Goal: Communication & Community: Answer question/provide support

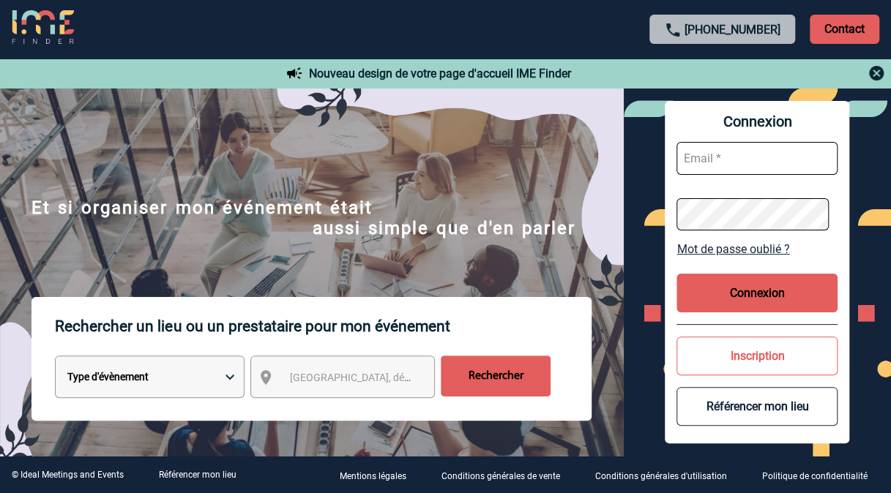
click at [739, 152] on input "text" at bounding box center [756, 158] width 161 height 33
type input "geoffroy.boudon@sanofi.com"
click at [745, 288] on button "Connexion" at bounding box center [756, 293] width 161 height 39
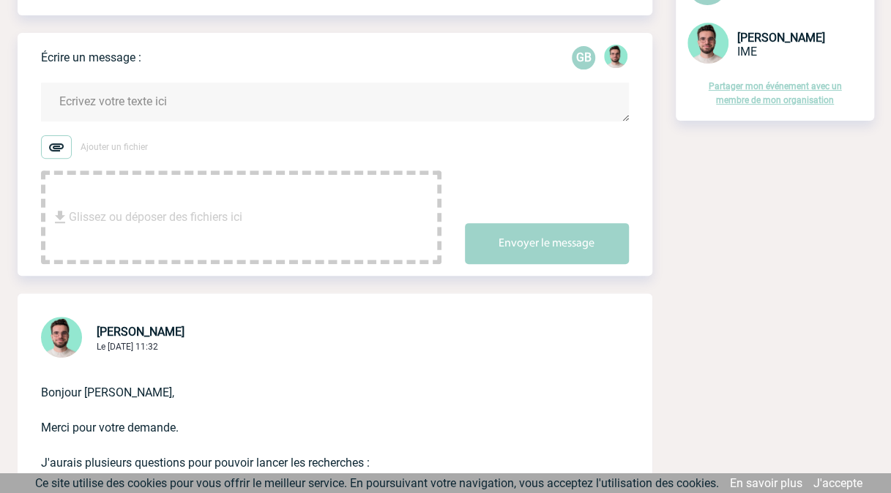
scroll to position [171, 0]
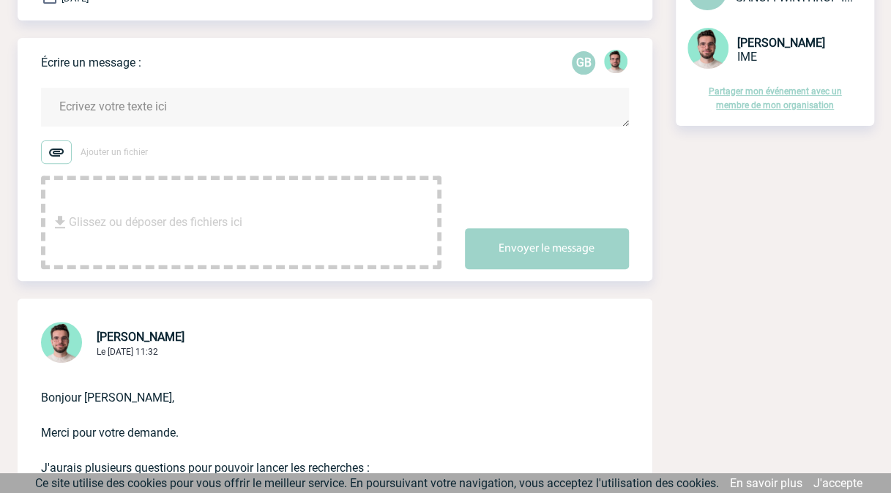
click at [157, 94] on textarea at bounding box center [335, 107] width 588 height 39
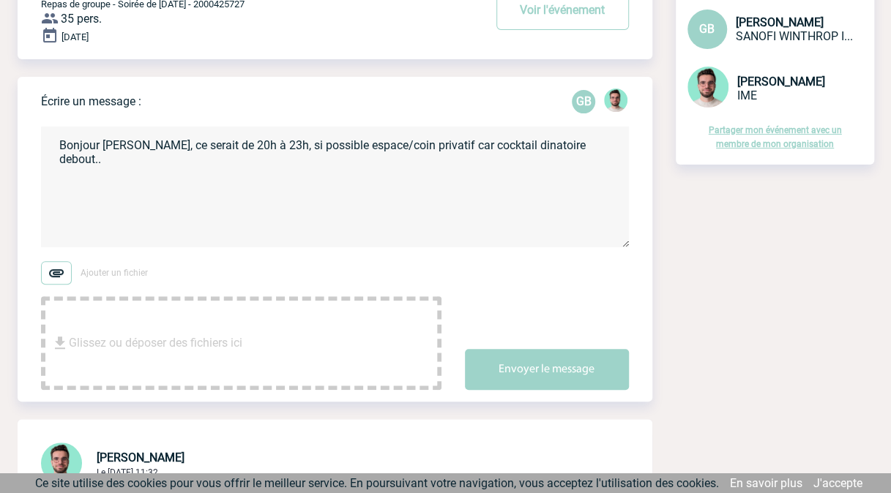
scroll to position [0, 0]
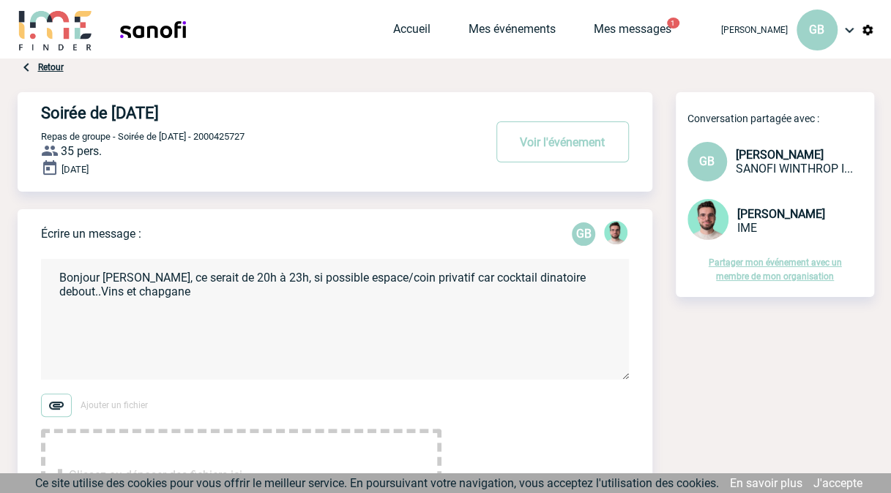
click at [102, 293] on textarea "Bonjour Benjamin, ce serait de 20h à 23h, si possible espace/coin privatif car …" at bounding box center [335, 319] width 588 height 121
drag, startPoint x: 105, startPoint y: 291, endPoint x: 199, endPoint y: 290, distance: 93.7
click at [195, 294] on textarea "Bonjour Benjamin, ce serait de 20h à 23h, si possible espace/coin privatif car …" at bounding box center [335, 319] width 588 height 121
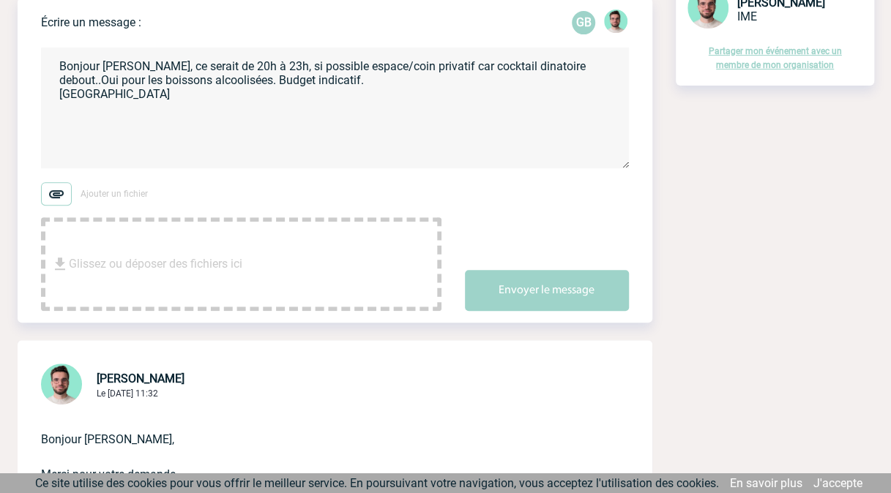
scroll to position [225, 0]
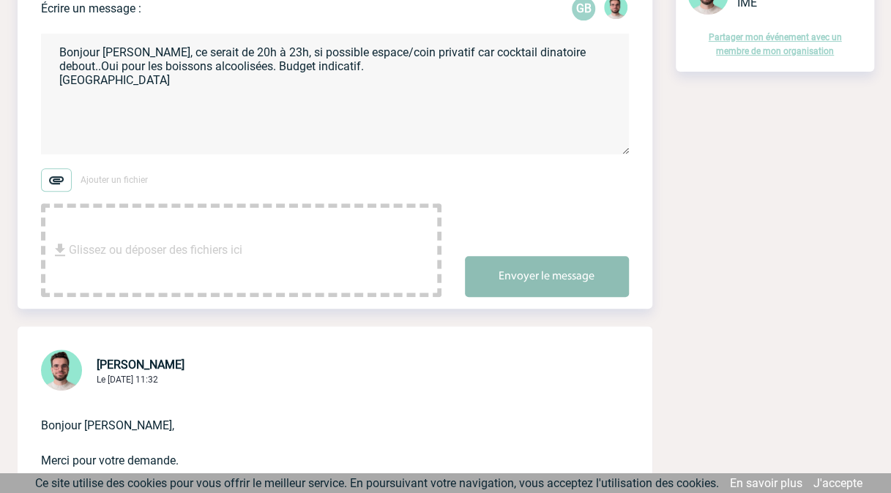
type textarea "Bonjour Benjamin, ce serait de 20h à 23h, si possible espace/coin privatif car …"
click at [542, 285] on button "Envoyer le message" at bounding box center [547, 276] width 164 height 41
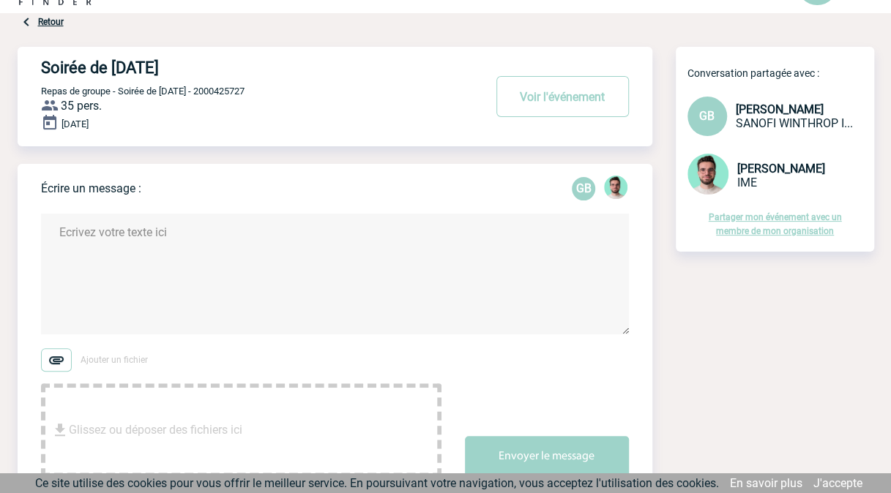
scroll to position [0, 0]
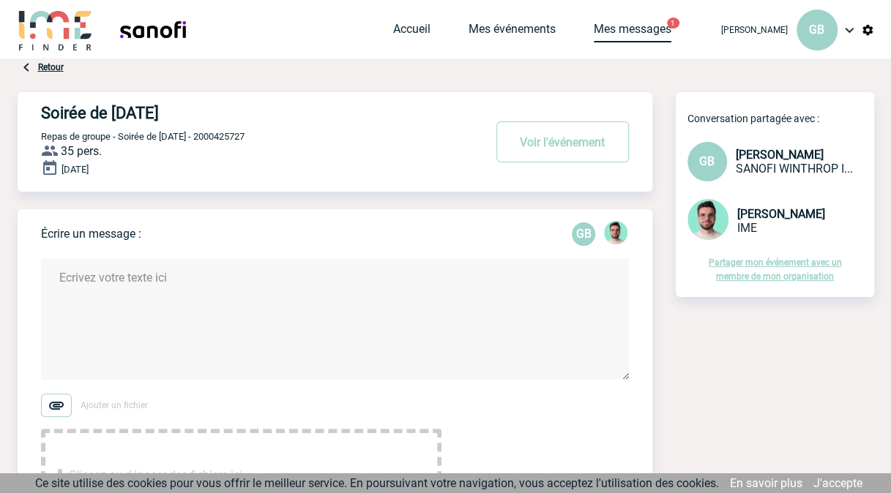
click at [650, 32] on link "Mes messages" at bounding box center [633, 32] width 78 height 20
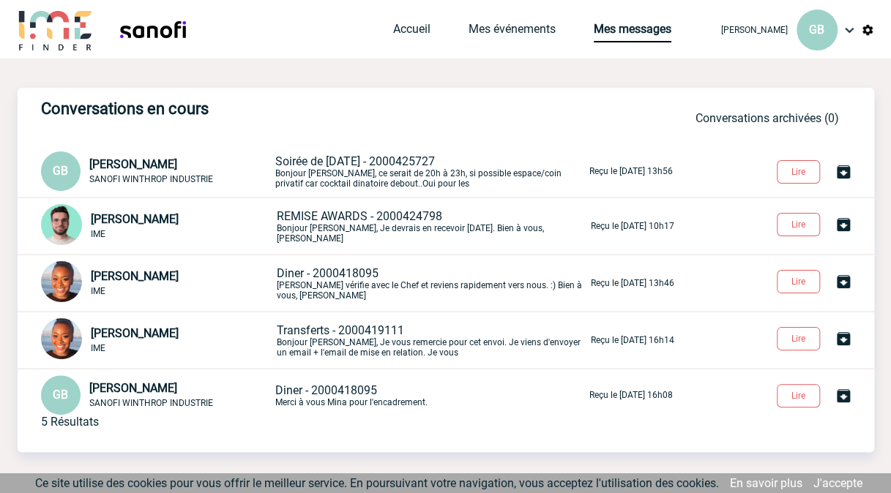
click at [426, 223] on span "REMISE AWARDS - 2000424798" at bounding box center [359, 216] width 165 height 14
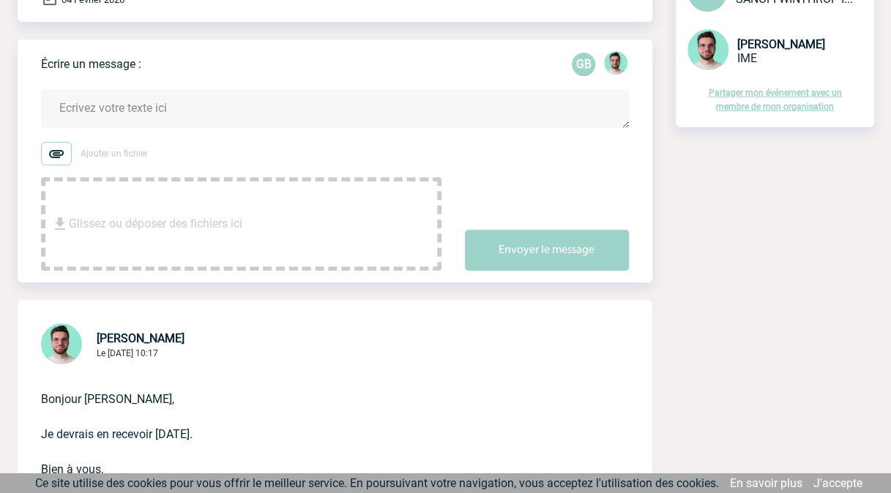
scroll to position [113, 0]
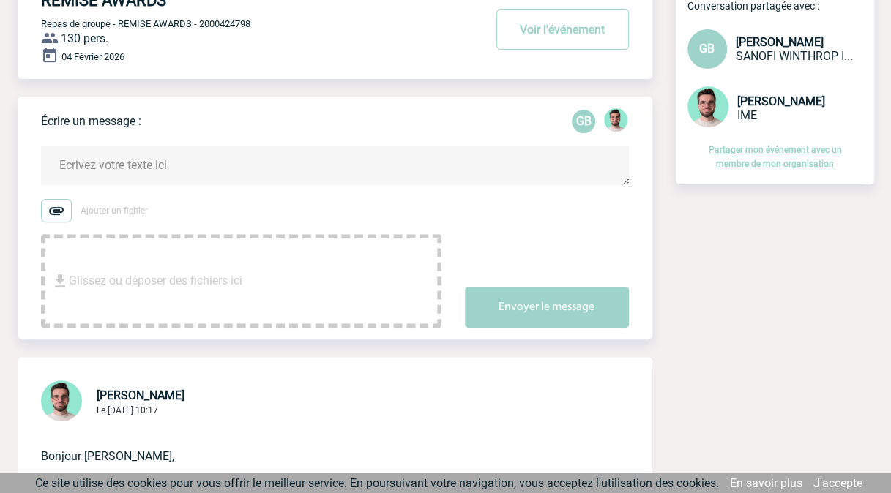
click at [82, 173] on textarea at bounding box center [335, 165] width 588 height 39
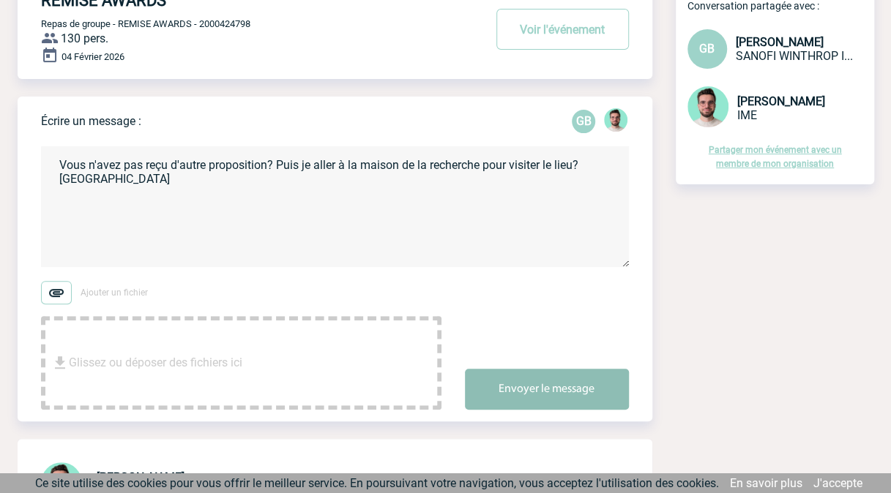
type textarea "Vous n'avez pas reçu d'autre proposition? Puis je aller à la maison de la reche…"
click at [589, 389] on button "Envoyer le message" at bounding box center [547, 389] width 164 height 41
